Goal: Information Seeking & Learning: Understand process/instructions

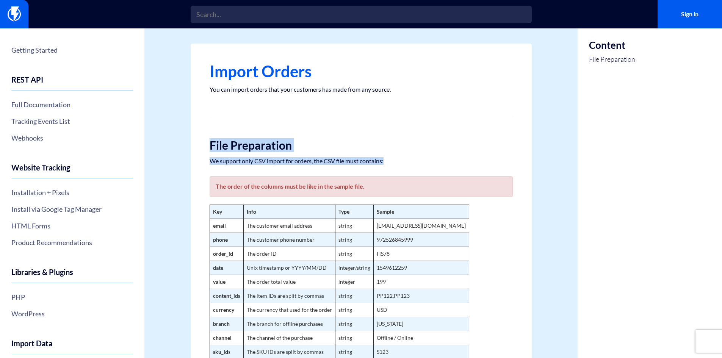
drag, startPoint x: 199, startPoint y: 137, endPoint x: 399, endPoint y: 159, distance: 201.2
click at [399, 159] on div "Import Orders You can import orders that your customers has made from any sourc…" at bounding box center [361, 245] width 341 height 403
click at [399, 159] on p "We support only CSV import for orders, the CSV file must contains:" at bounding box center [360, 161] width 303 height 8
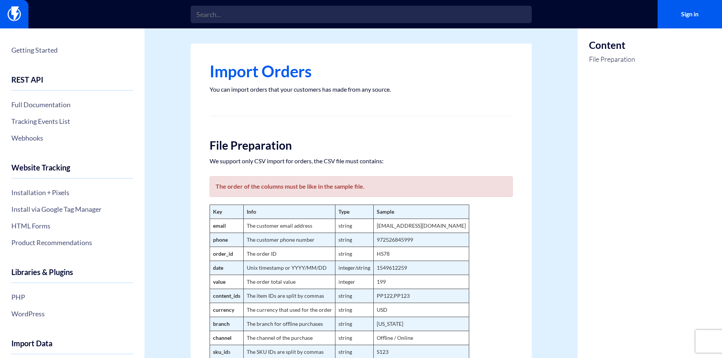
drag, startPoint x: 396, startPoint y: 137, endPoint x: 350, endPoint y: 131, distance: 45.9
drag, startPoint x: 350, startPoint y: 131, endPoint x: 313, endPoint y: 126, distance: 37.8
click at [328, 127] on div "Import Orders You can import orders that your customers has made from any sourc…" at bounding box center [361, 245] width 341 height 403
click at [292, 126] on div "Import Orders You can import orders that your customers has made from any sourc…" at bounding box center [361, 245] width 341 height 403
drag, startPoint x: 292, startPoint y: 126, endPoint x: 273, endPoint y: 126, distance: 19.3
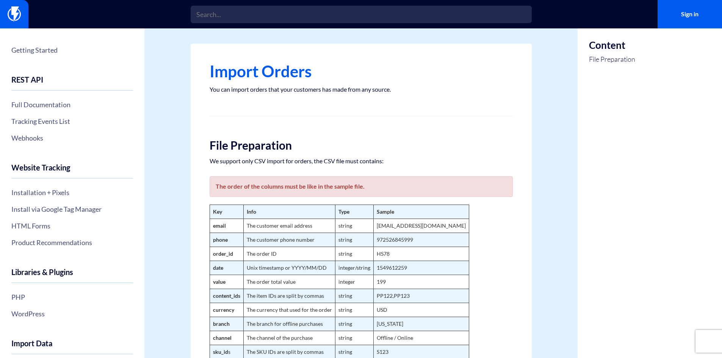
drag, startPoint x: 273, startPoint y: 126, endPoint x: 255, endPoint y: 126, distance: 17.8
click at [255, 126] on div "Import Orders You can import orders that your customers has made from any sourc…" at bounding box center [361, 245] width 341 height 403
click at [276, 128] on div "Import Orders You can import orders that your customers has made from any sourc…" at bounding box center [361, 245] width 341 height 403
drag, startPoint x: 276, startPoint y: 128, endPoint x: 259, endPoint y: 126, distance: 16.8
drag, startPoint x: 259, startPoint y: 126, endPoint x: 250, endPoint y: 126, distance: 8.7
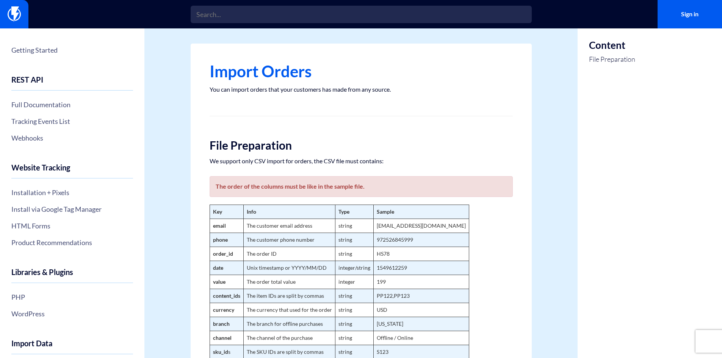
click at [250, 126] on div "Import Orders You can import orders that your customers has made from any sourc…" at bounding box center [361, 245] width 341 height 403
click at [267, 127] on div "Import Orders You can import orders that your customers has made from any sourc…" at bounding box center [361, 245] width 341 height 403
drag, startPoint x: 267, startPoint y: 127, endPoint x: 256, endPoint y: 127, distance: 11.4
drag, startPoint x: 256, startPoint y: 127, endPoint x: 250, endPoint y: 127, distance: 6.1
click at [250, 127] on div "Import Orders You can import orders that your customers has made from any sourc…" at bounding box center [361, 245] width 341 height 403
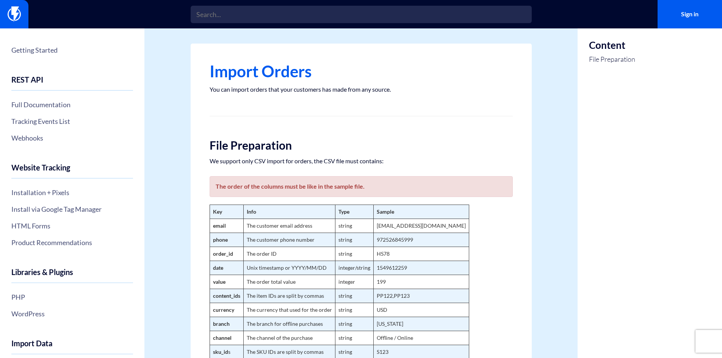
click at [321, 120] on div "Import Orders You can import orders that your customers has made from any sourc…" at bounding box center [361, 245] width 341 height 403
drag, startPoint x: 301, startPoint y: 124, endPoint x: 271, endPoint y: 124, distance: 29.9
drag, startPoint x: 271, startPoint y: 124, endPoint x: 255, endPoint y: 122, distance: 16.7
click at [254, 122] on div "Import Orders You can import orders that your customers has made from any sourc…" at bounding box center [361, 245] width 341 height 403
click at [286, 130] on div "Import Orders You can import orders that your customers has made from any sourc…" at bounding box center [361, 245] width 341 height 403
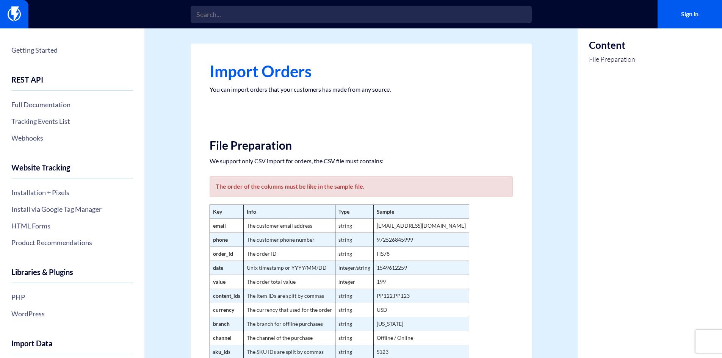
drag, startPoint x: 277, startPoint y: 130, endPoint x: 260, endPoint y: 127, distance: 17.3
drag, startPoint x: 260, startPoint y: 127, endPoint x: 250, endPoint y: 126, distance: 9.5
click at [250, 126] on div "Import Orders You can import orders that your customers has made from any sourc…" at bounding box center [361, 245] width 341 height 403
click at [483, 233] on figure "Key Info Type Sample email The customer email address string Example@flashyapp.…" at bounding box center [360, 282] width 303 height 155
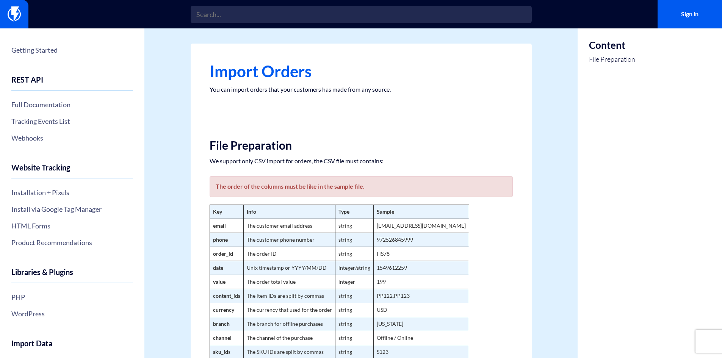
click at [483, 233] on figure "Key Info Type Sample email The customer email address string Example@flashyapp.…" at bounding box center [360, 282] width 303 height 155
click at [31, 50] on link "Getting Started" at bounding box center [72, 50] width 122 height 13
drag, startPoint x: 205, startPoint y: 90, endPoint x: 421, endPoint y: 85, distance: 215.2
click at [421, 85] on div "Import Orders You can import orders that your customers has made from any sourc…" at bounding box center [361, 245] width 341 height 403
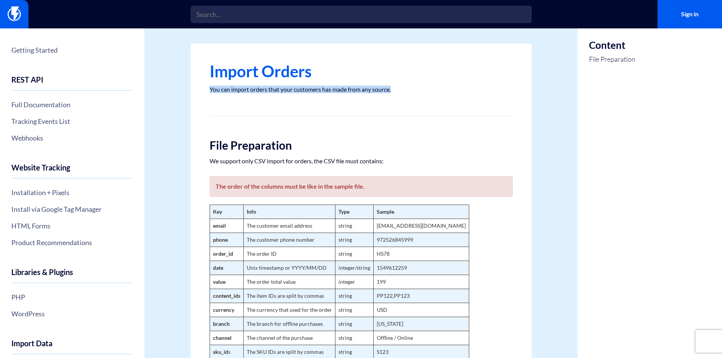
click at [421, 85] on div "Import Orders You can import orders that your customers has made from any sourc…" at bounding box center [361, 245] width 341 height 403
drag, startPoint x: 435, startPoint y: 91, endPoint x: 183, endPoint y: 84, distance: 251.6
click at [183, 84] on section "Getting Started REST API Full Documentation Tracking Events List Webhooks Websi…" at bounding box center [361, 244] width 722 height 433
click at [234, 89] on p "You can import orders that your customers has made from any source." at bounding box center [360, 90] width 303 height 8
drag, startPoint x: 255, startPoint y: 105, endPoint x: 240, endPoint y: 104, distance: 14.9
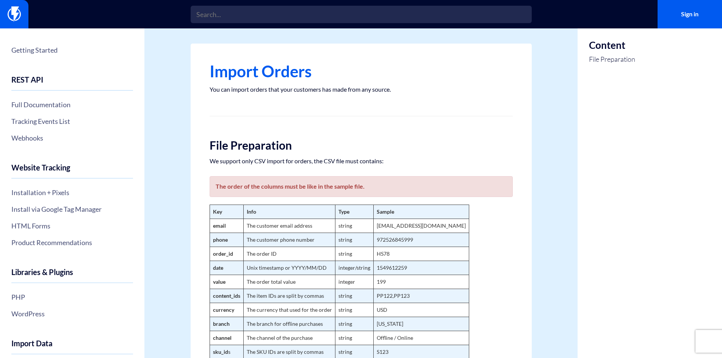
drag, startPoint x: 240, startPoint y: 104, endPoint x: 233, endPoint y: 102, distance: 7.5
click at [233, 102] on div "Import Orders You can import orders that your customers has made from any sourc…" at bounding box center [361, 245] width 341 height 403
drag, startPoint x: 249, startPoint y: 104, endPoint x: 235, endPoint y: 102, distance: 13.9
click at [231, 101] on div "Import Orders You can import orders that your customers has made from any sourc…" at bounding box center [361, 245] width 341 height 403
drag, startPoint x: 256, startPoint y: 105, endPoint x: 242, endPoint y: 103, distance: 13.8
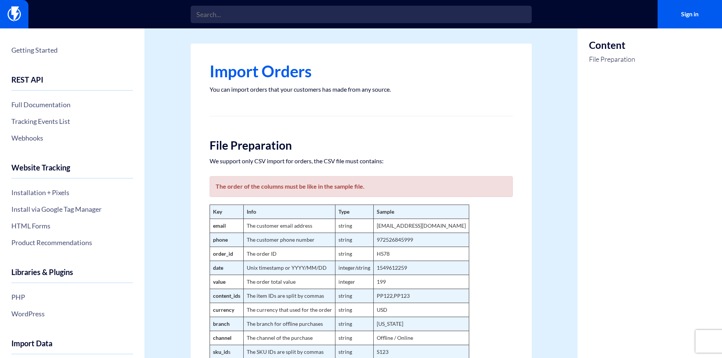
drag, startPoint x: 242, startPoint y: 103, endPoint x: 233, endPoint y: 103, distance: 9.1
click at [235, 104] on div "Import Orders You can import orders that your customers has made from any sourc…" at bounding box center [361, 245] width 341 height 403
